Goal: Task Accomplishment & Management: Manage account settings

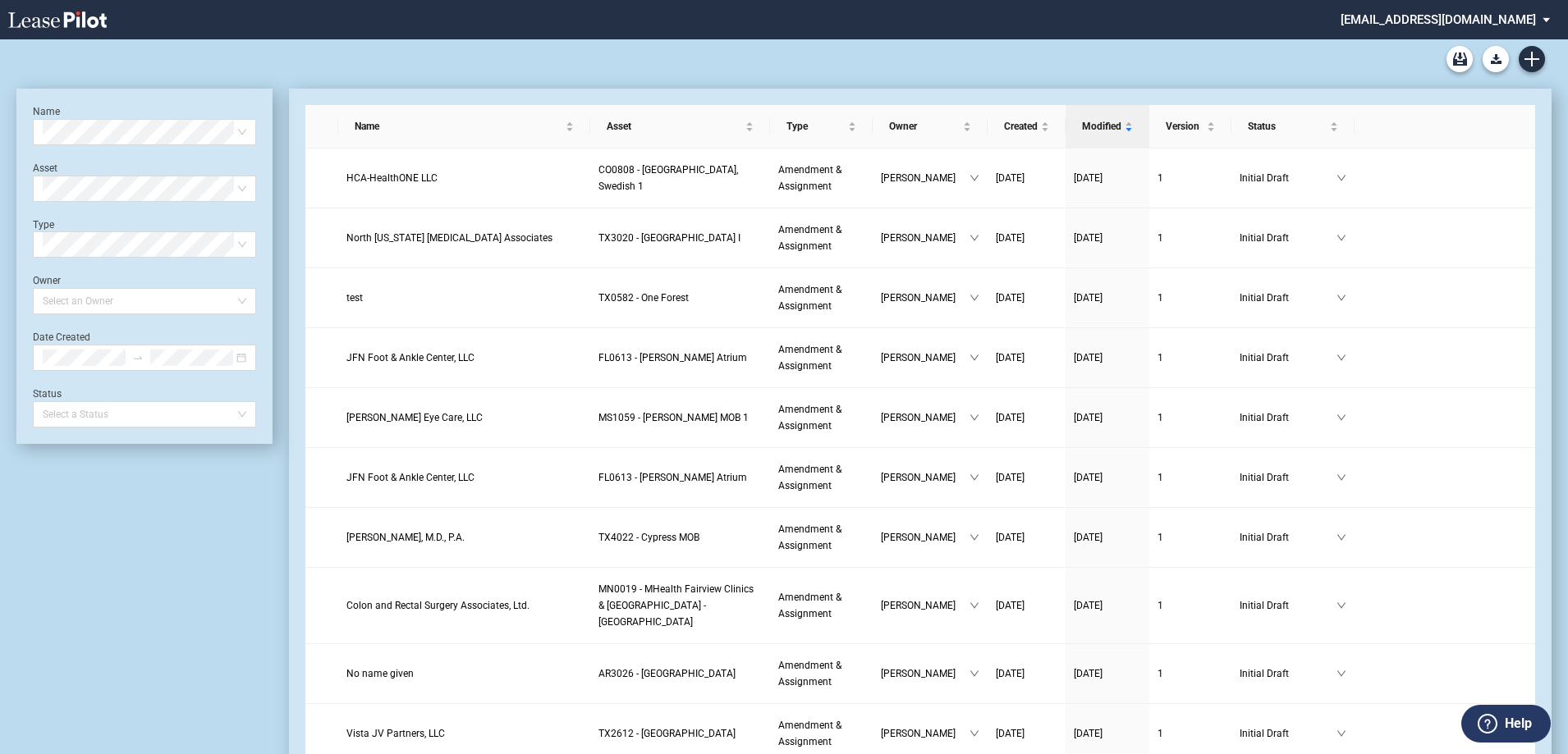
click at [1494, 17] on md-select "srichard@healthpeak.com Change Password 2-Factor Authentication Form Management…" at bounding box center [1451, 18] width 225 height 37
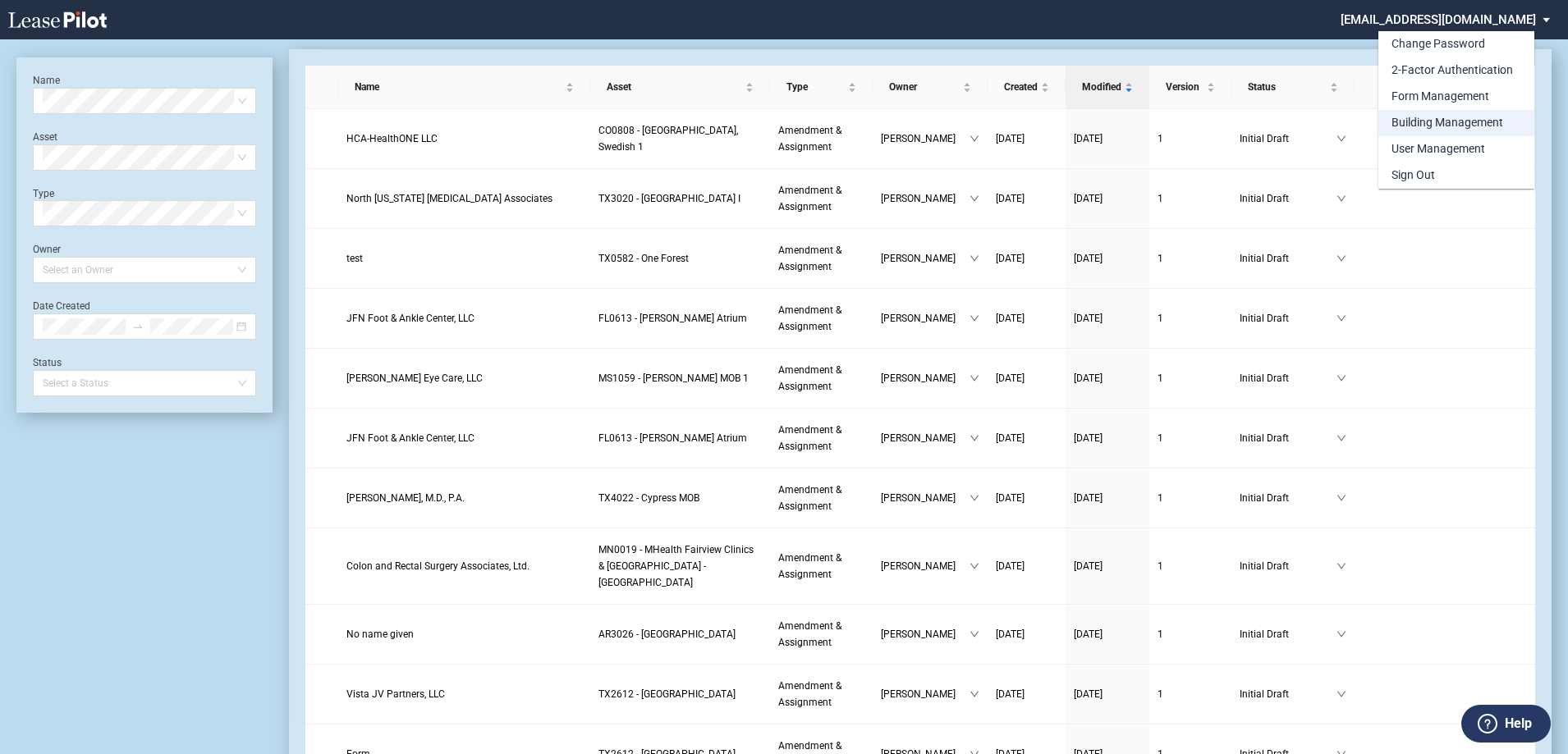
click at [1469, 131] on div "Building Management" at bounding box center [1447, 123] width 112 height 17
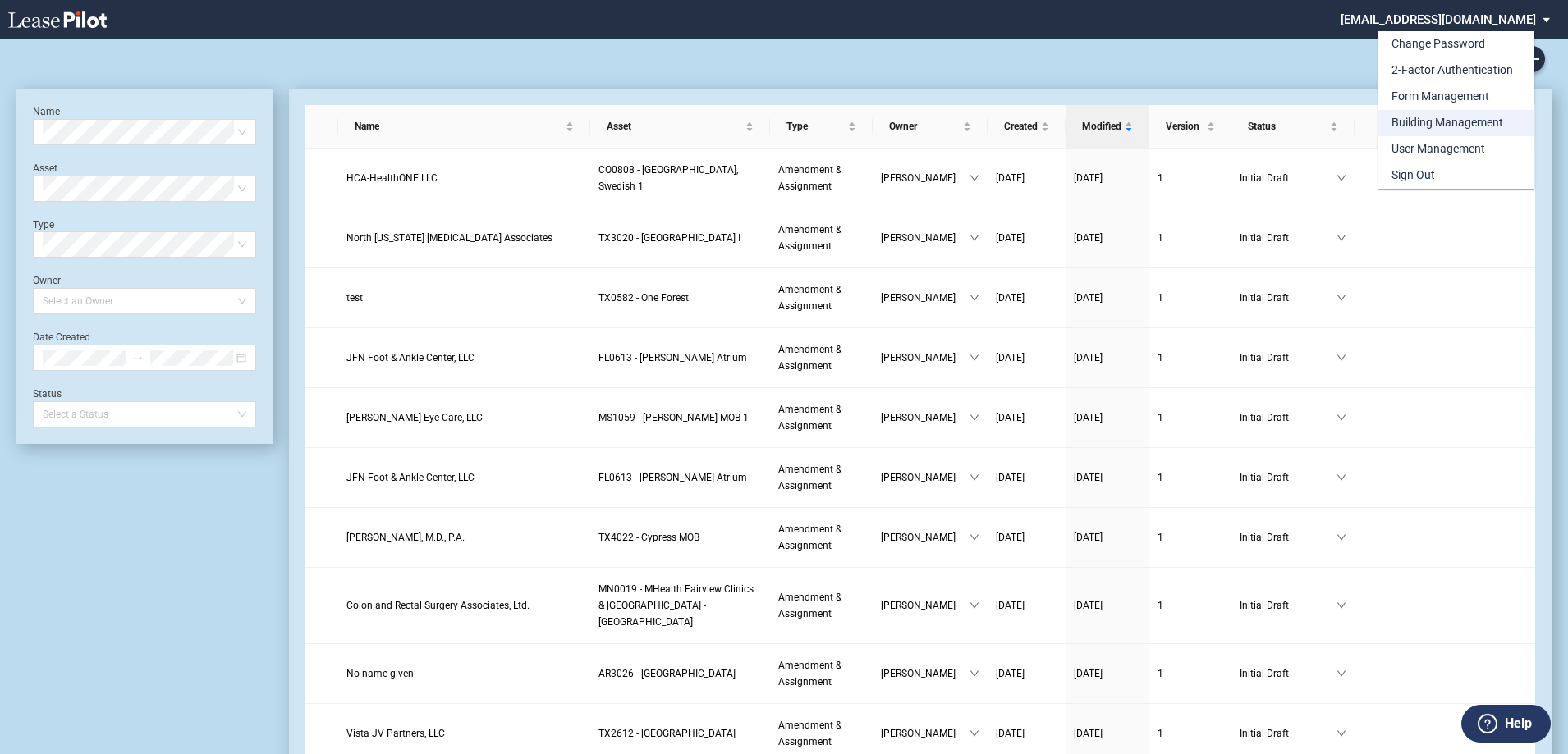
scroll to position [39, 0]
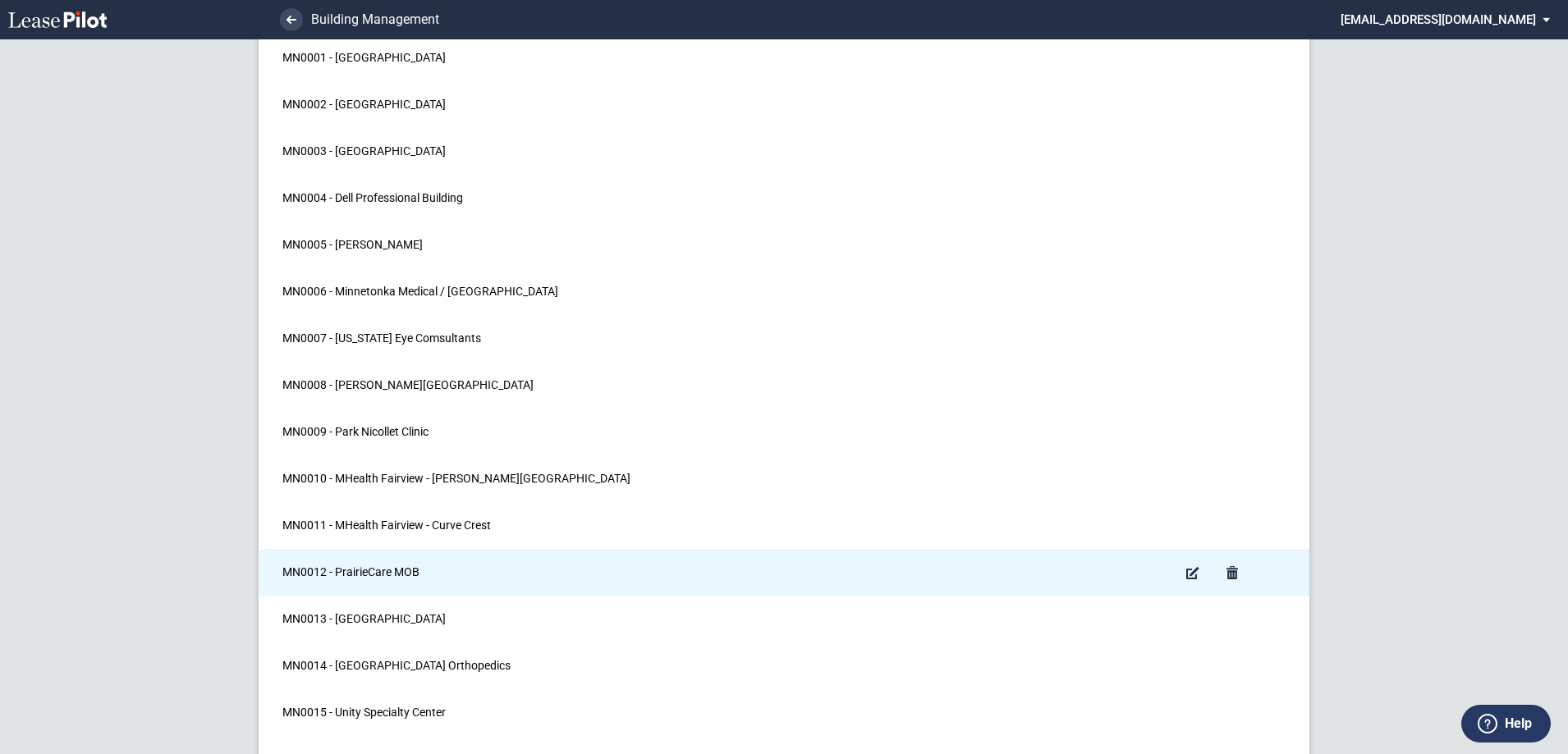
scroll to position [19538, 0]
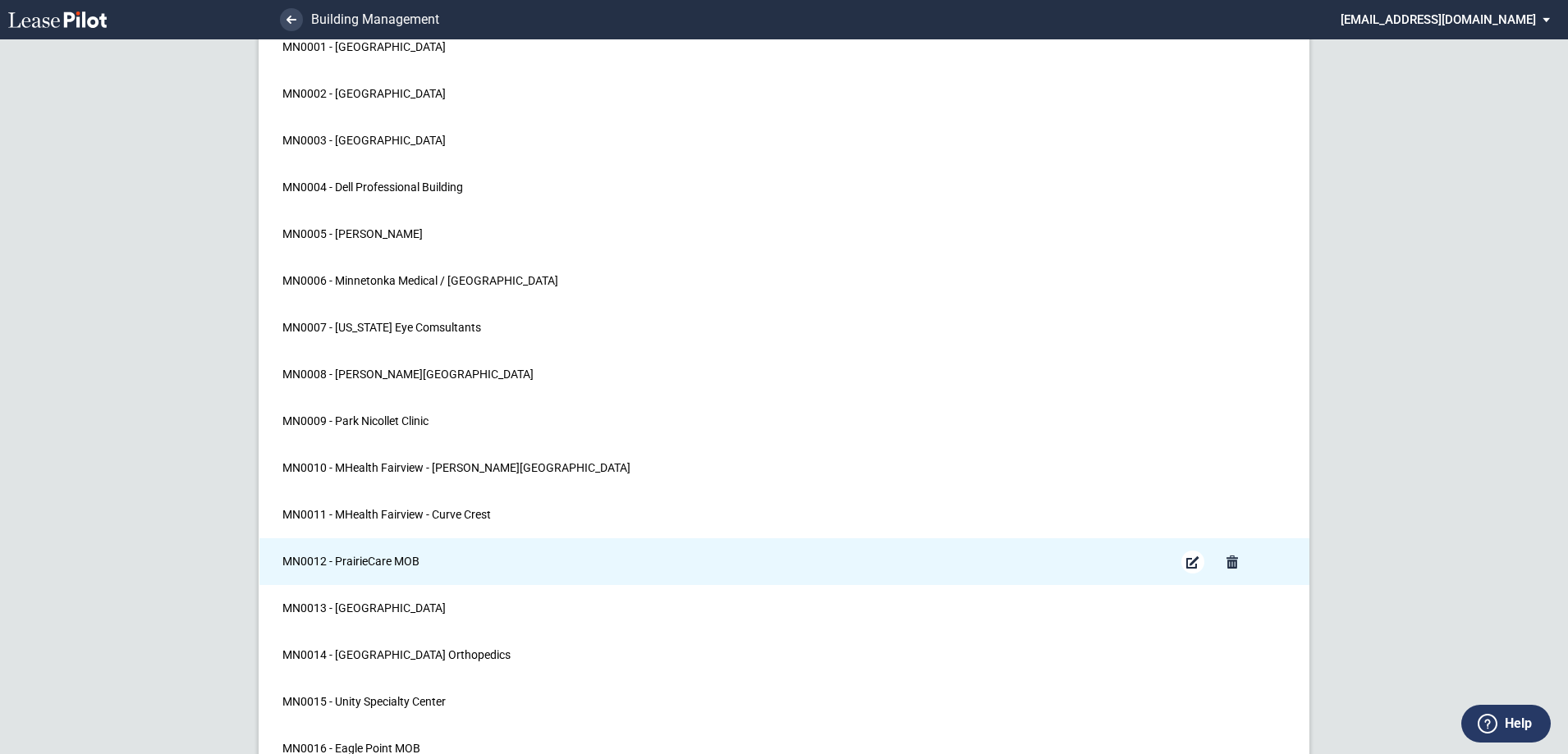
click at [1183, 558] on md-icon "Edit Building" at bounding box center [1193, 562] width 20 height 20
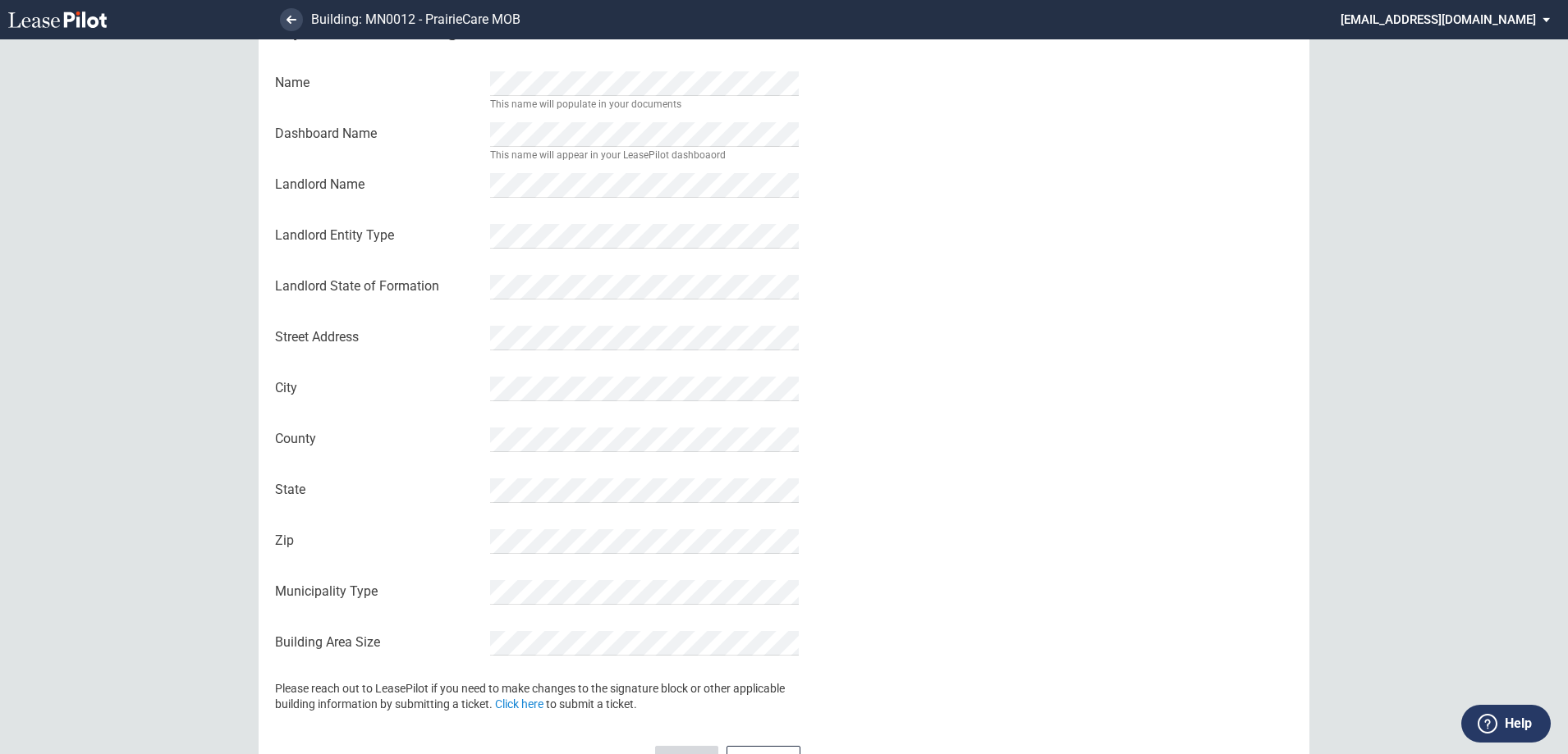
scroll to position [158, 0]
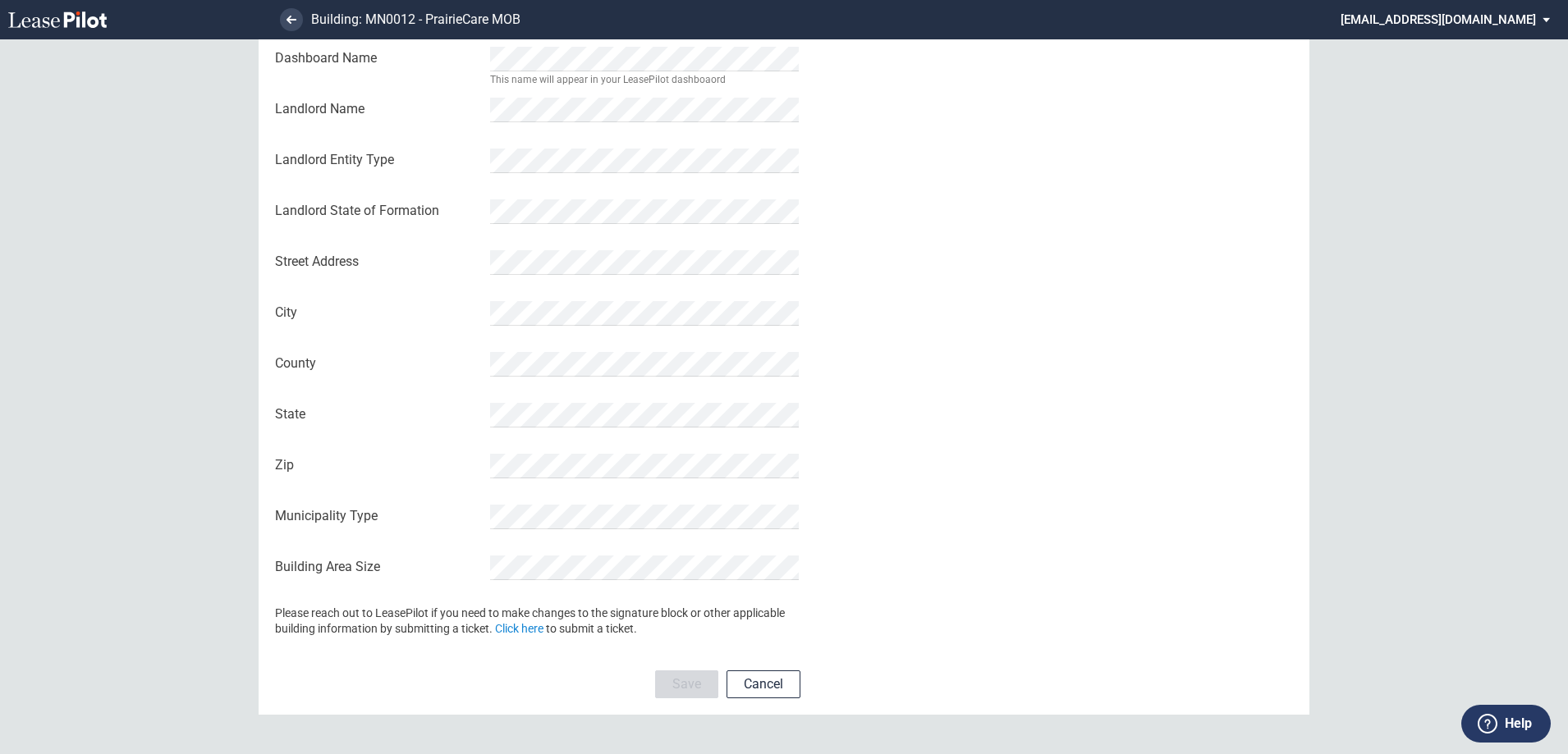
click at [592, 548] on div "Building Area Size" at bounding box center [538, 567] width 525 height 43
click at [674, 675] on button "Save" at bounding box center [687, 685] width 63 height 28
